Goal: Find specific page/section: Find specific page/section

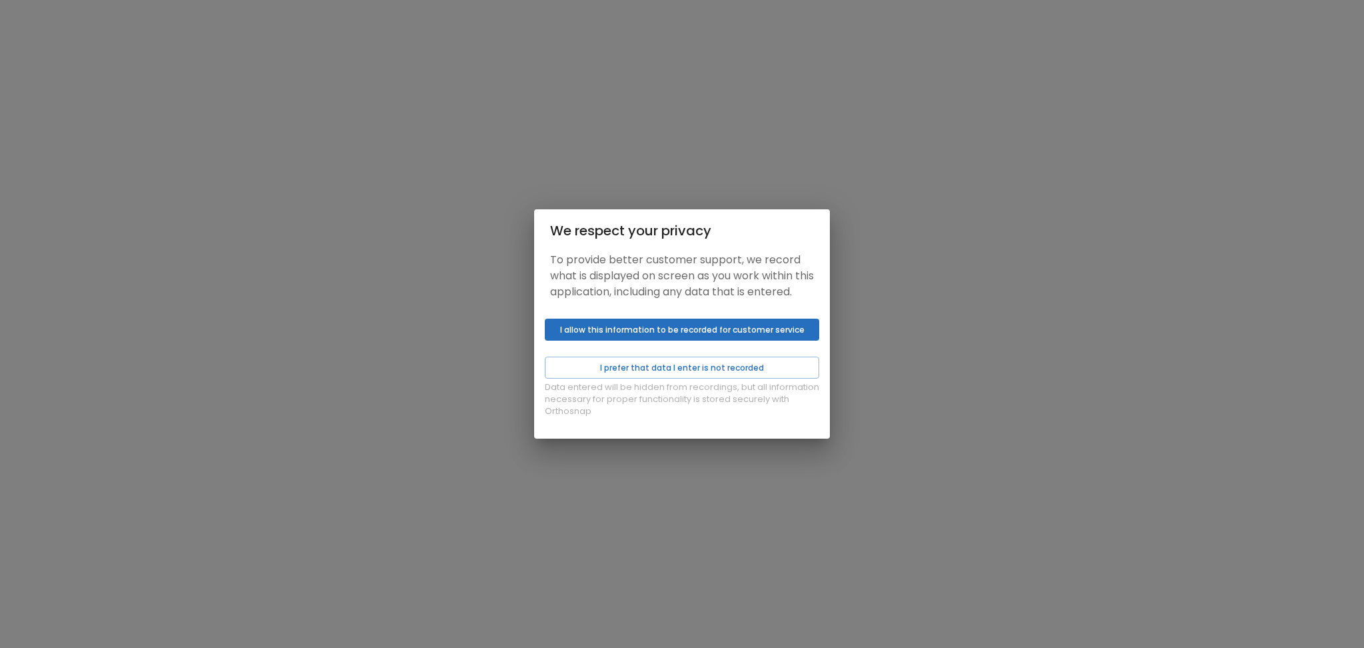
click at [584, 328] on button "I allow this information to be recorded for customer service" at bounding box center [682, 329] width 274 height 22
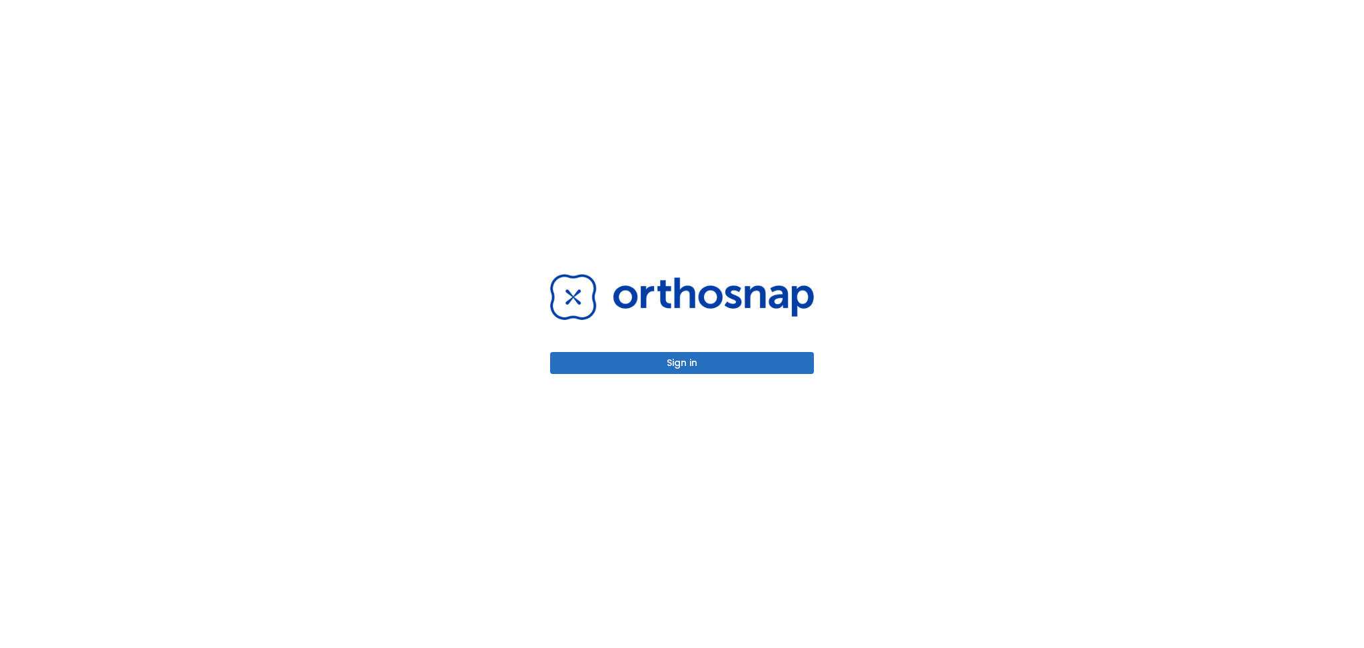
click at [585, 374] on div "Sign in" at bounding box center [682, 324] width 296 height 648
click at [577, 367] on button "Sign in" at bounding box center [682, 363] width 264 height 22
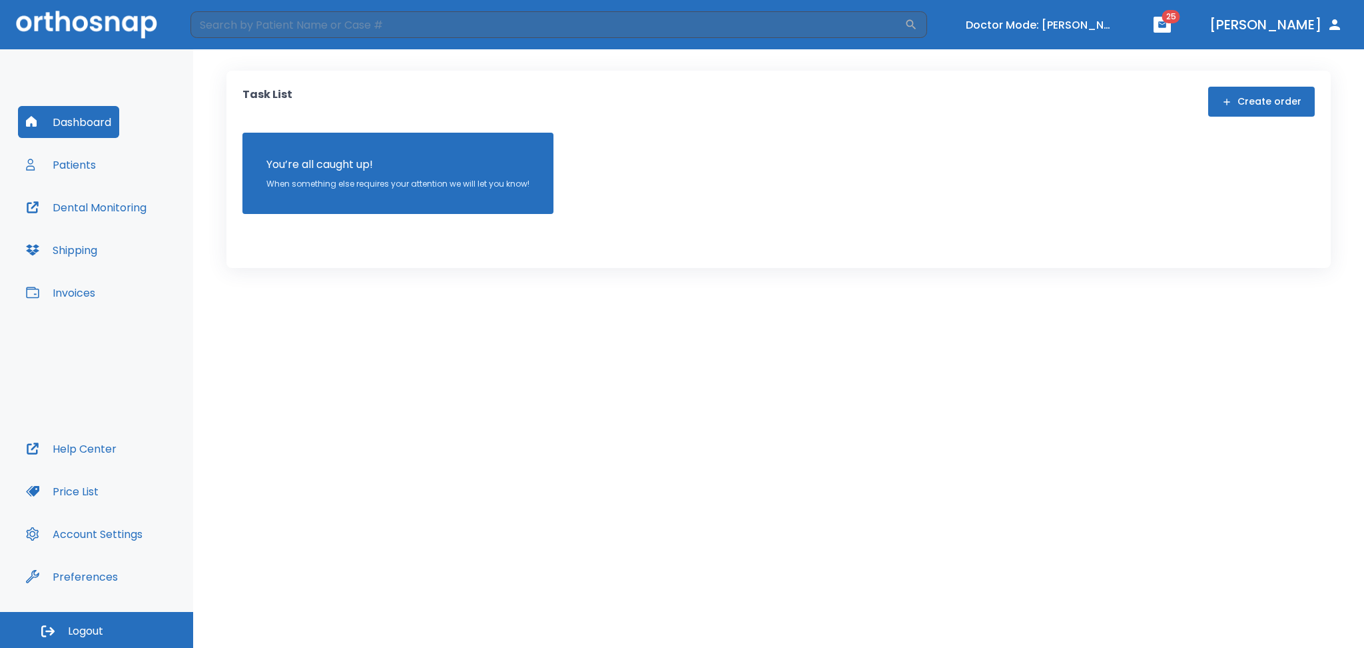
click at [65, 169] on button "Patients" at bounding box center [61, 165] width 86 height 32
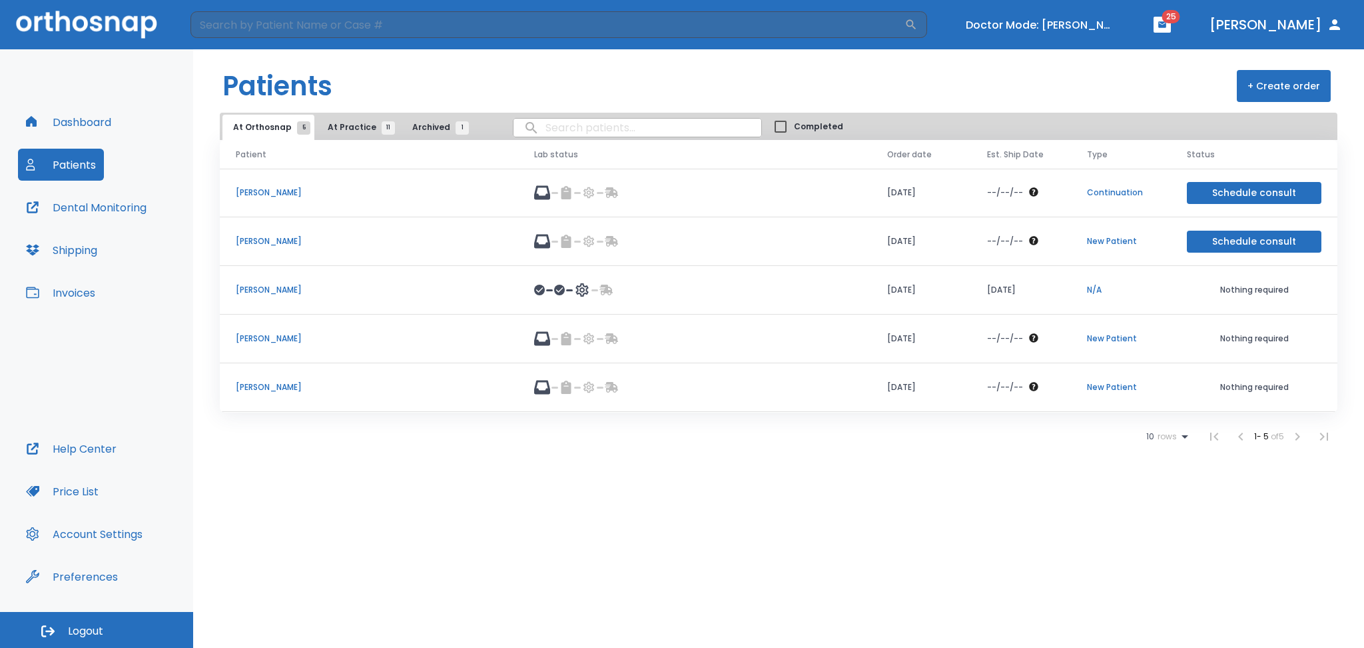
click at [532, 124] on input "search" at bounding box center [638, 128] width 248 height 26
type input "varakin"
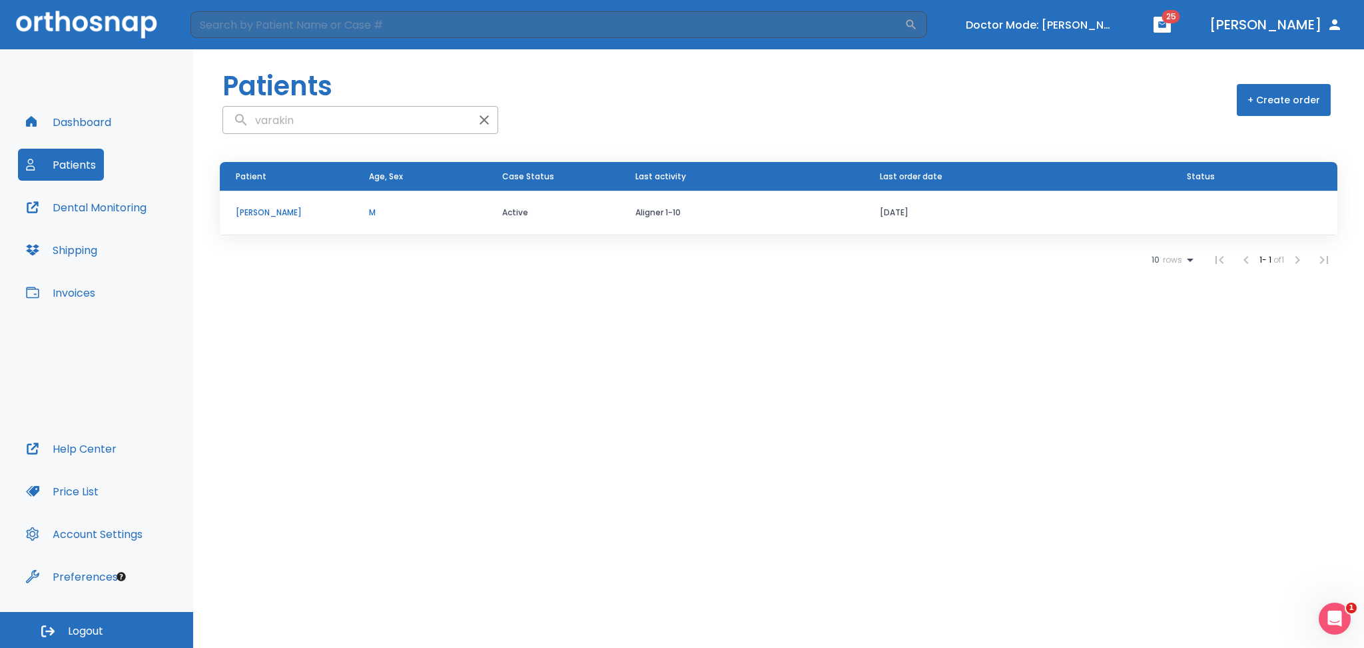
click at [60, 171] on button "Patients" at bounding box center [61, 165] width 86 height 32
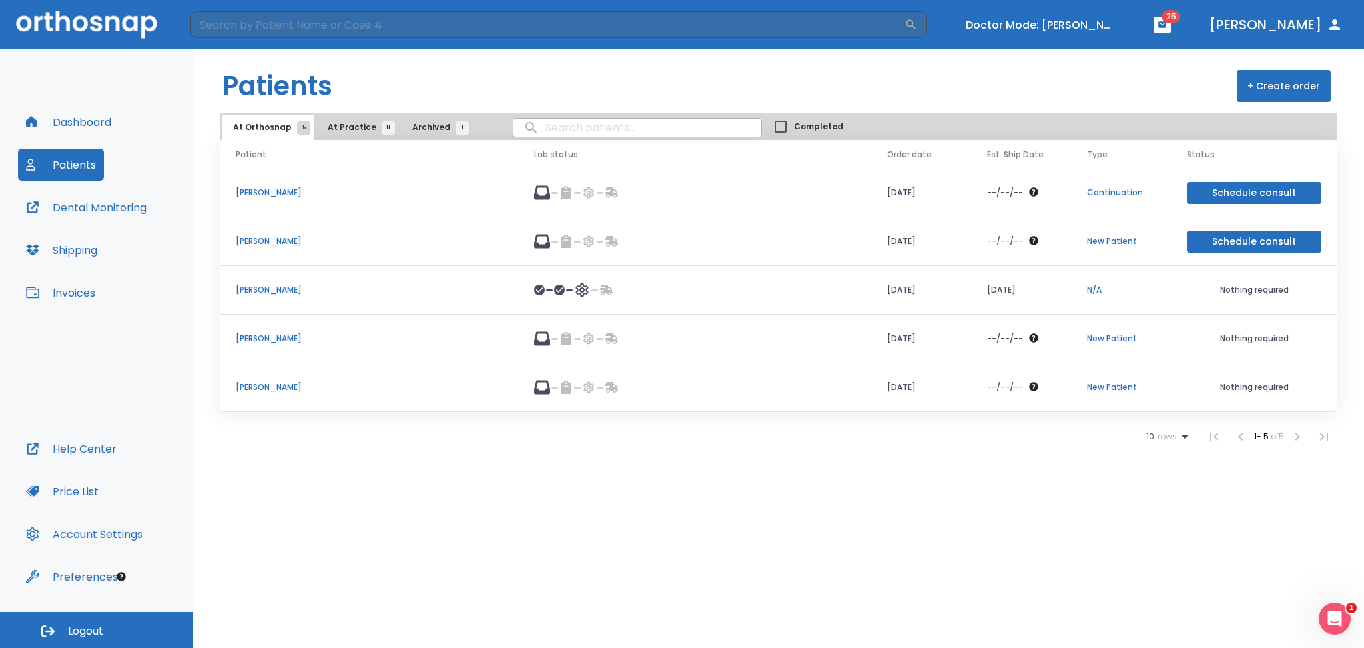
click at [556, 130] on input "search" at bounding box center [638, 128] width 248 height 26
type input "varakin"
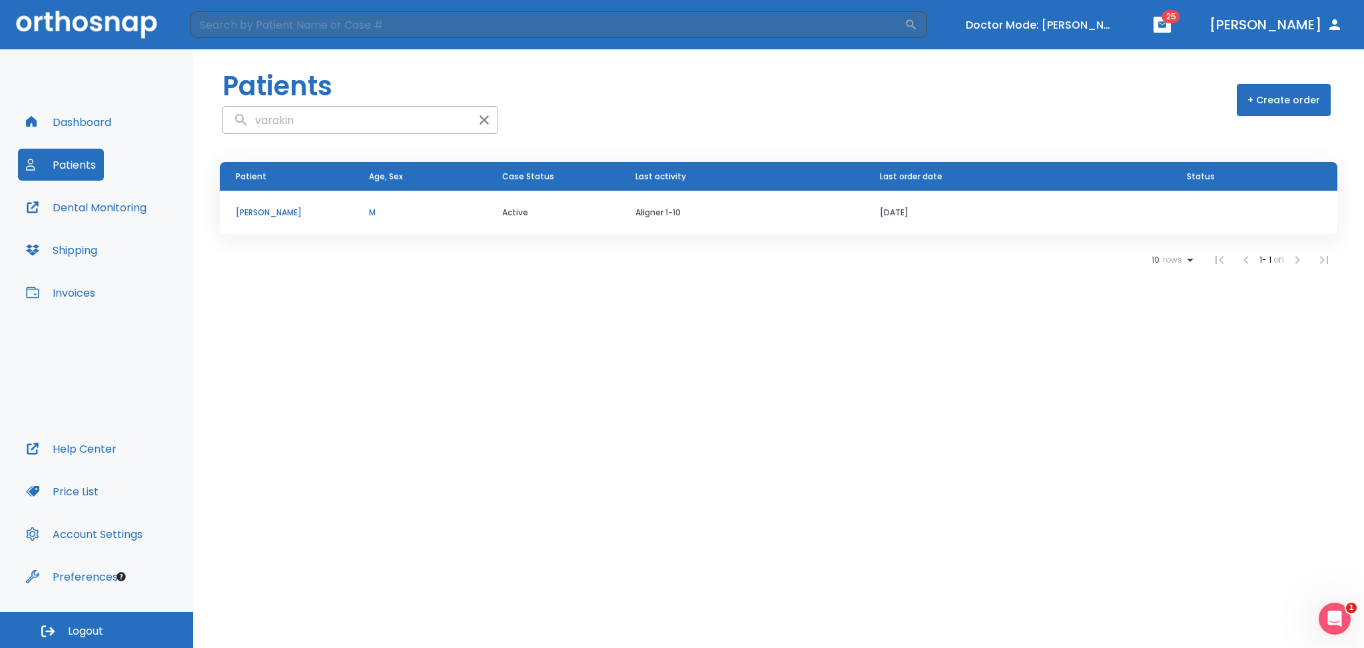
click at [68, 165] on button "Patients" at bounding box center [61, 165] width 86 height 32
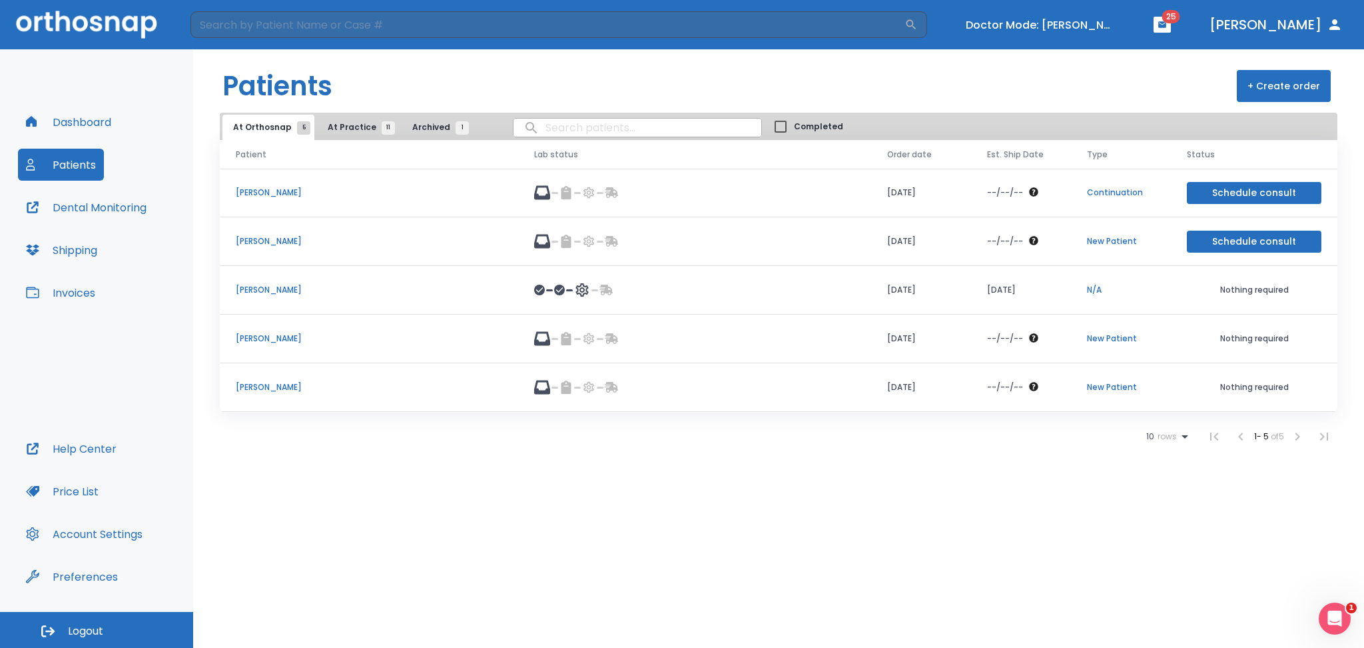
click at [549, 126] on input "search" at bounding box center [638, 128] width 248 height 26
click at [359, 126] on span "At Practice 11" at bounding box center [358, 127] width 61 height 12
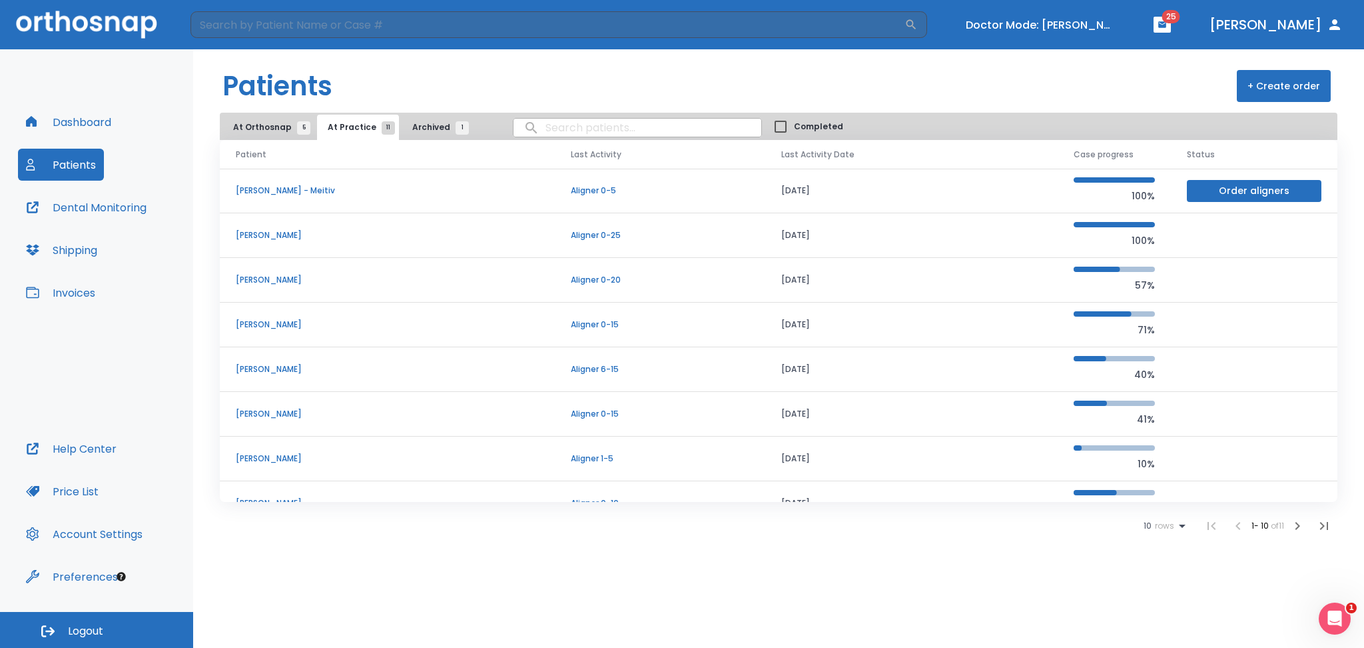
click at [556, 128] on input "search" at bounding box center [638, 128] width 248 height 26
type input "d"
type input "gamiy"
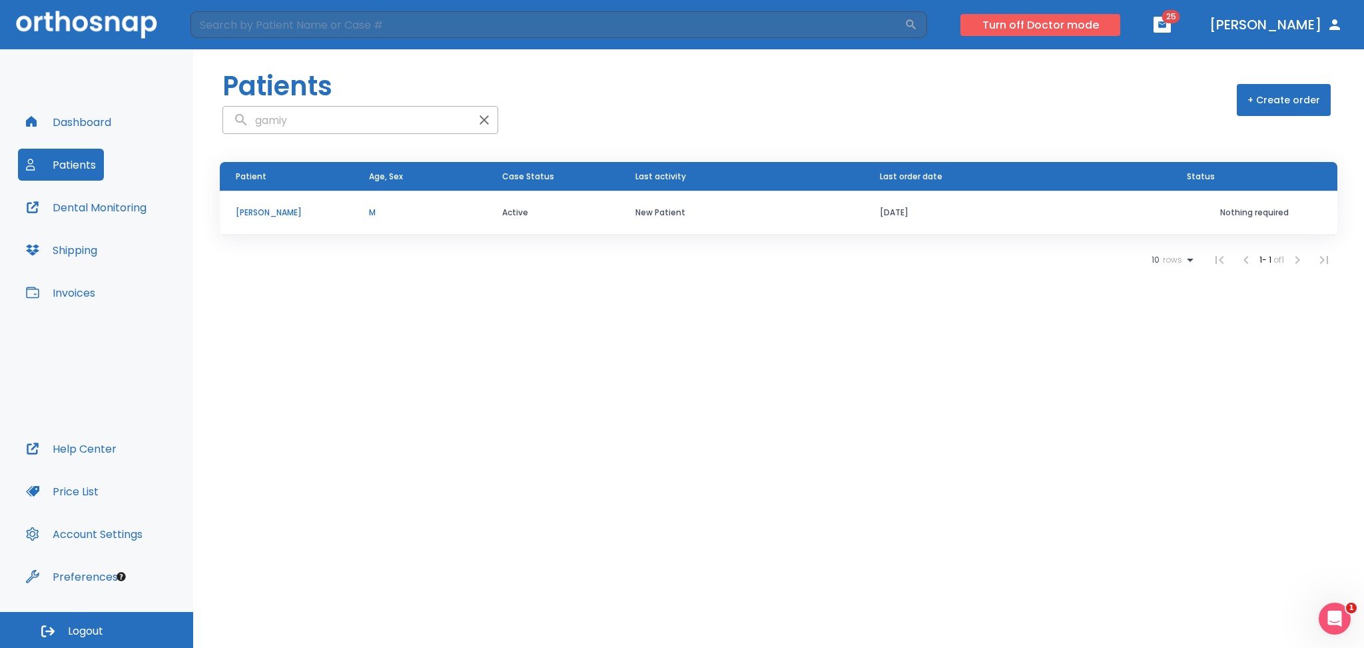
click at [1043, 29] on button "Turn off Doctor mode" at bounding box center [1041, 25] width 160 height 22
